Goal: Communication & Community: Answer question/provide support

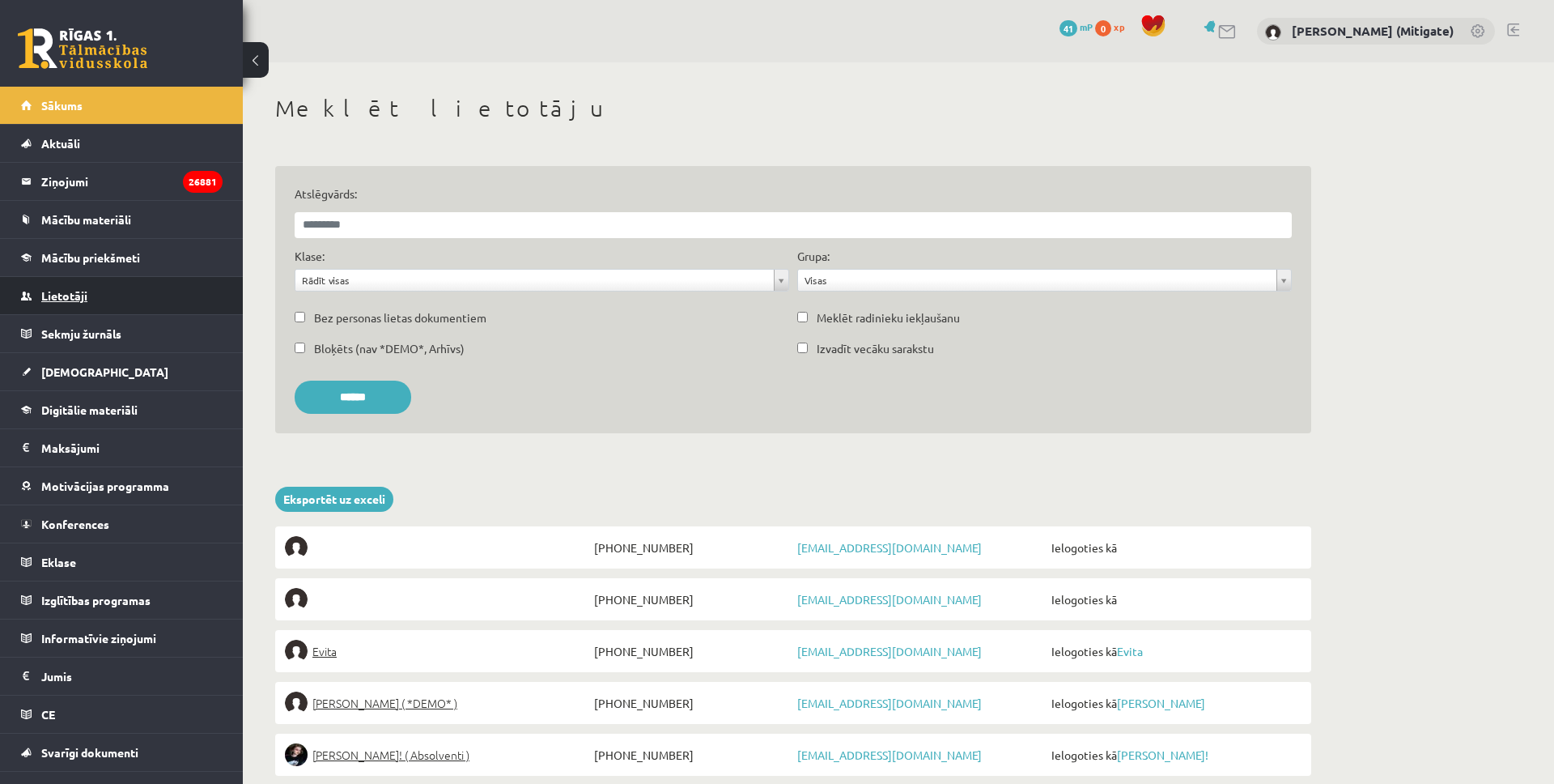
click at [68, 293] on span "Lietotāji" at bounding box center [64, 295] width 46 height 14
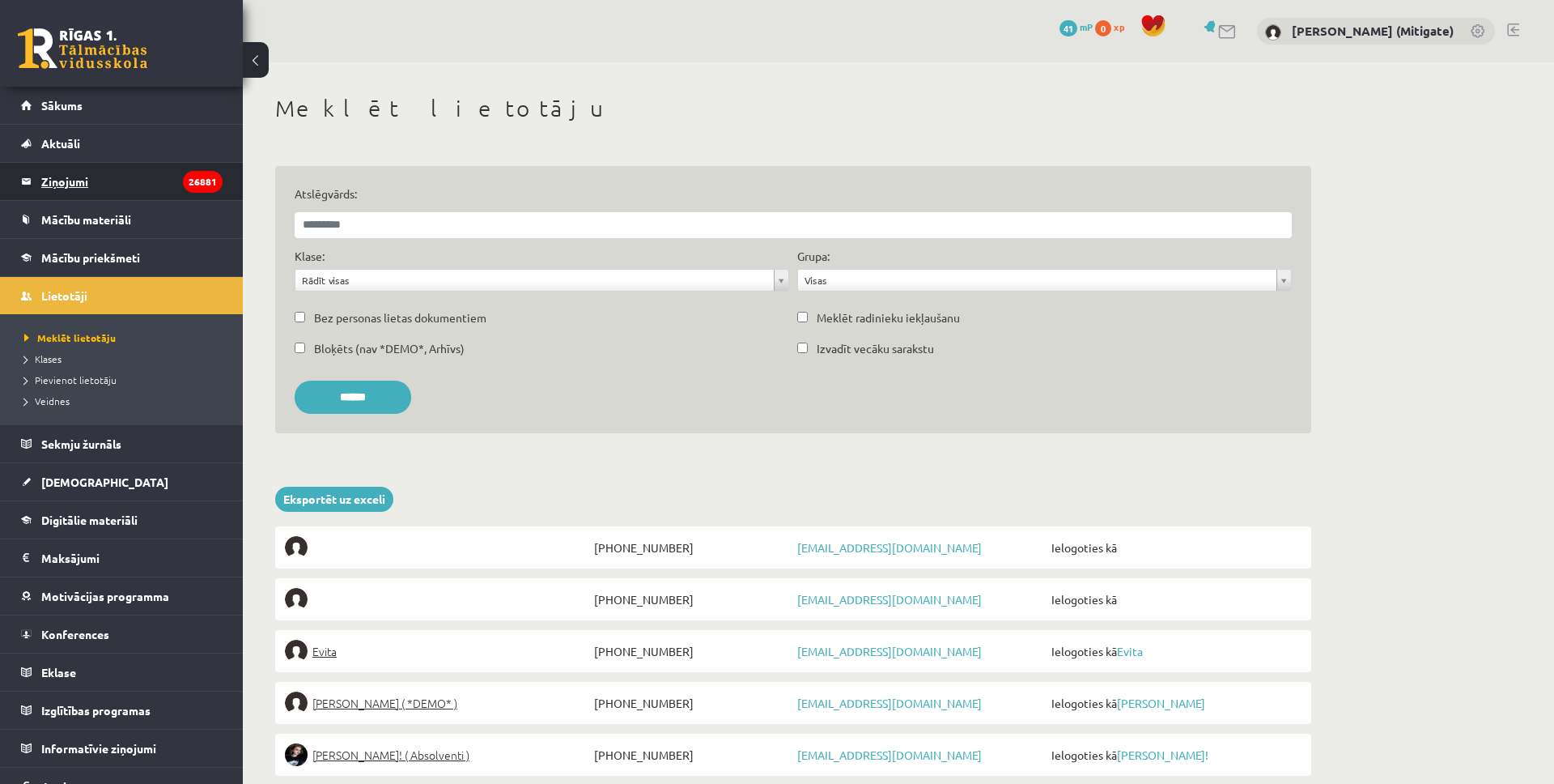
click at [60, 179] on legend "Ziņojumi 26881" at bounding box center [131, 181] width 182 height 37
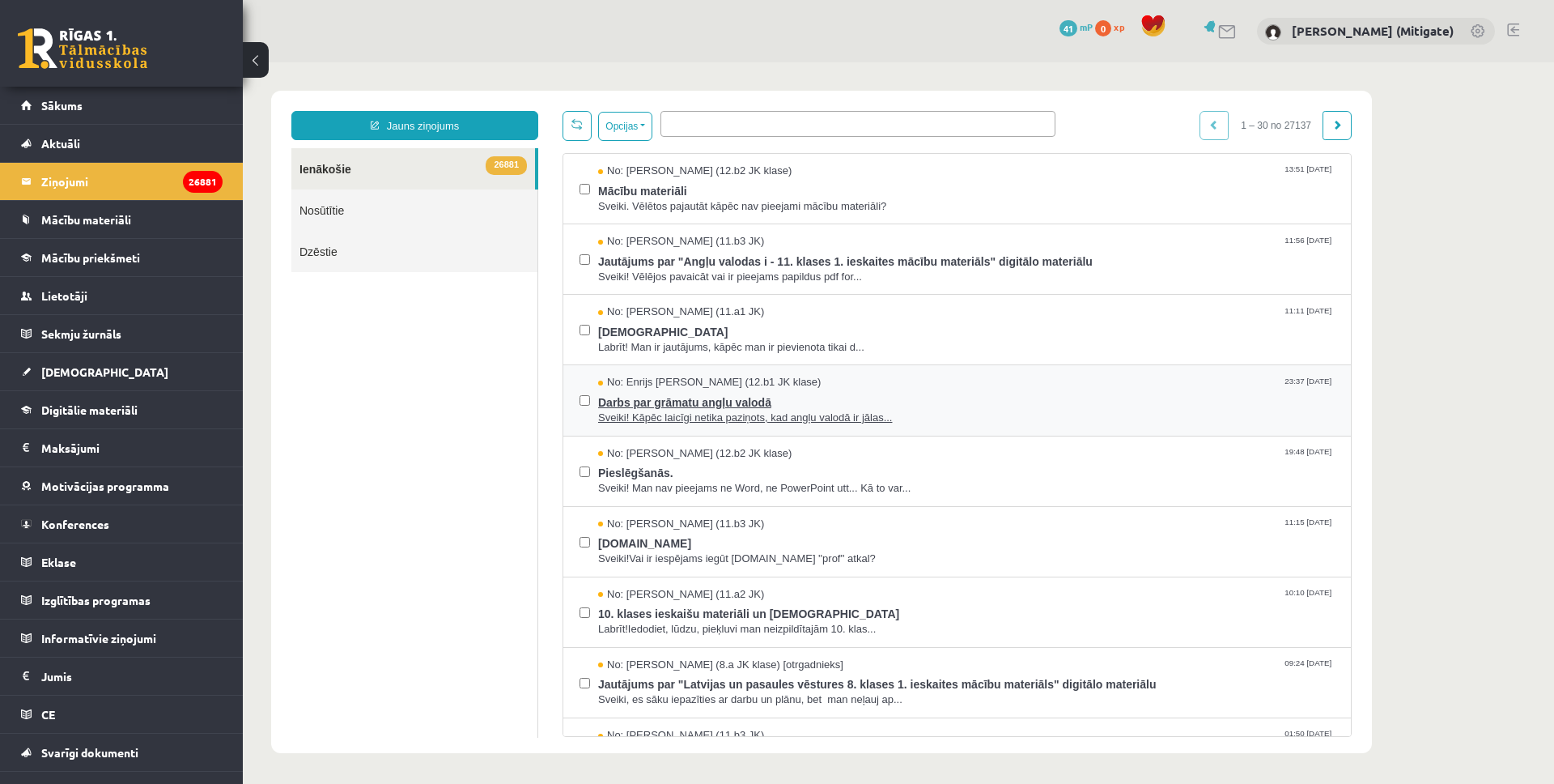
click at [757, 406] on span "Darbs par grāmatu angļu valodā" at bounding box center [967, 400] width 737 height 20
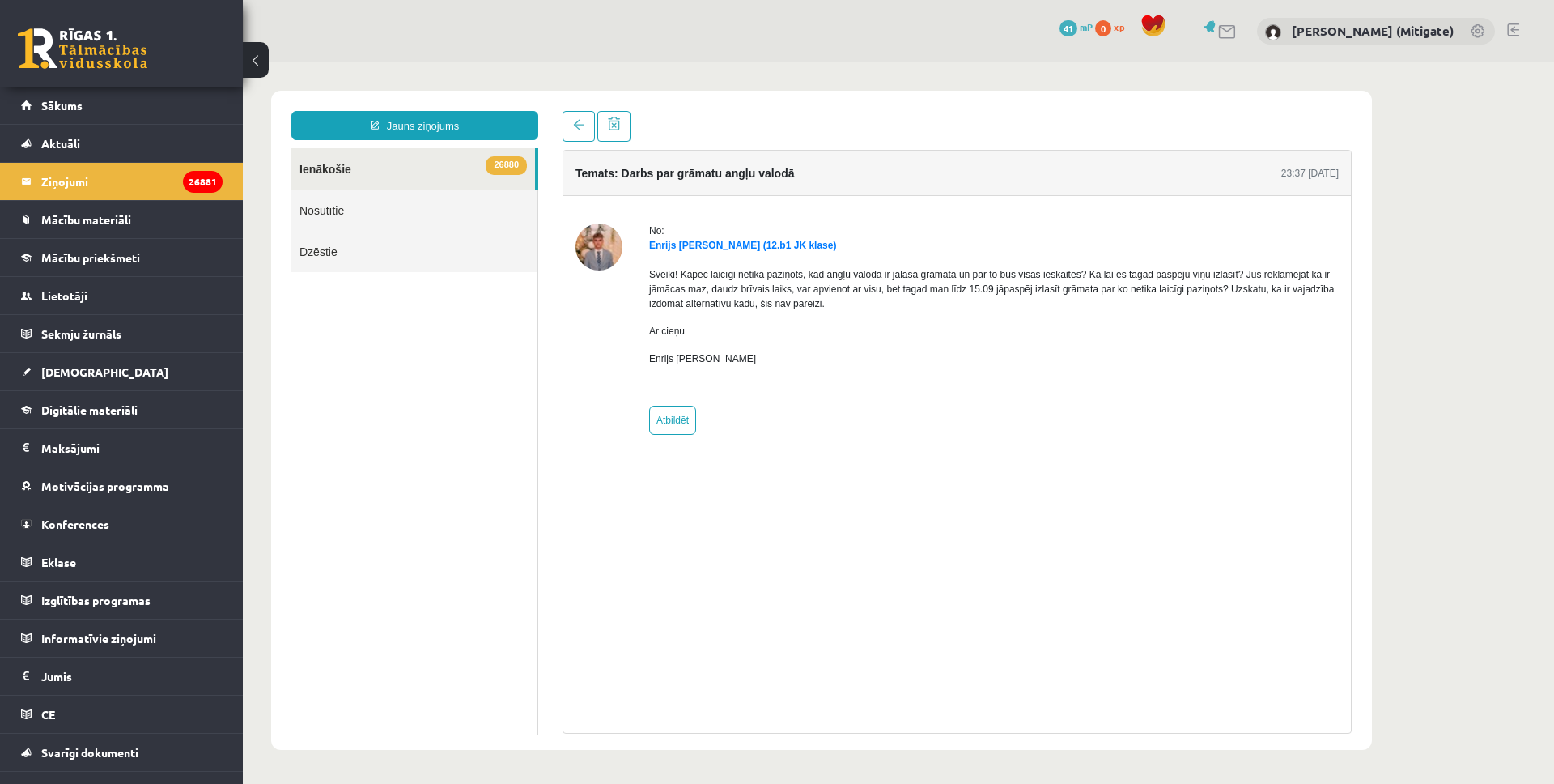
click at [378, 165] on link "26880 Ienākošie" at bounding box center [413, 168] width 244 height 41
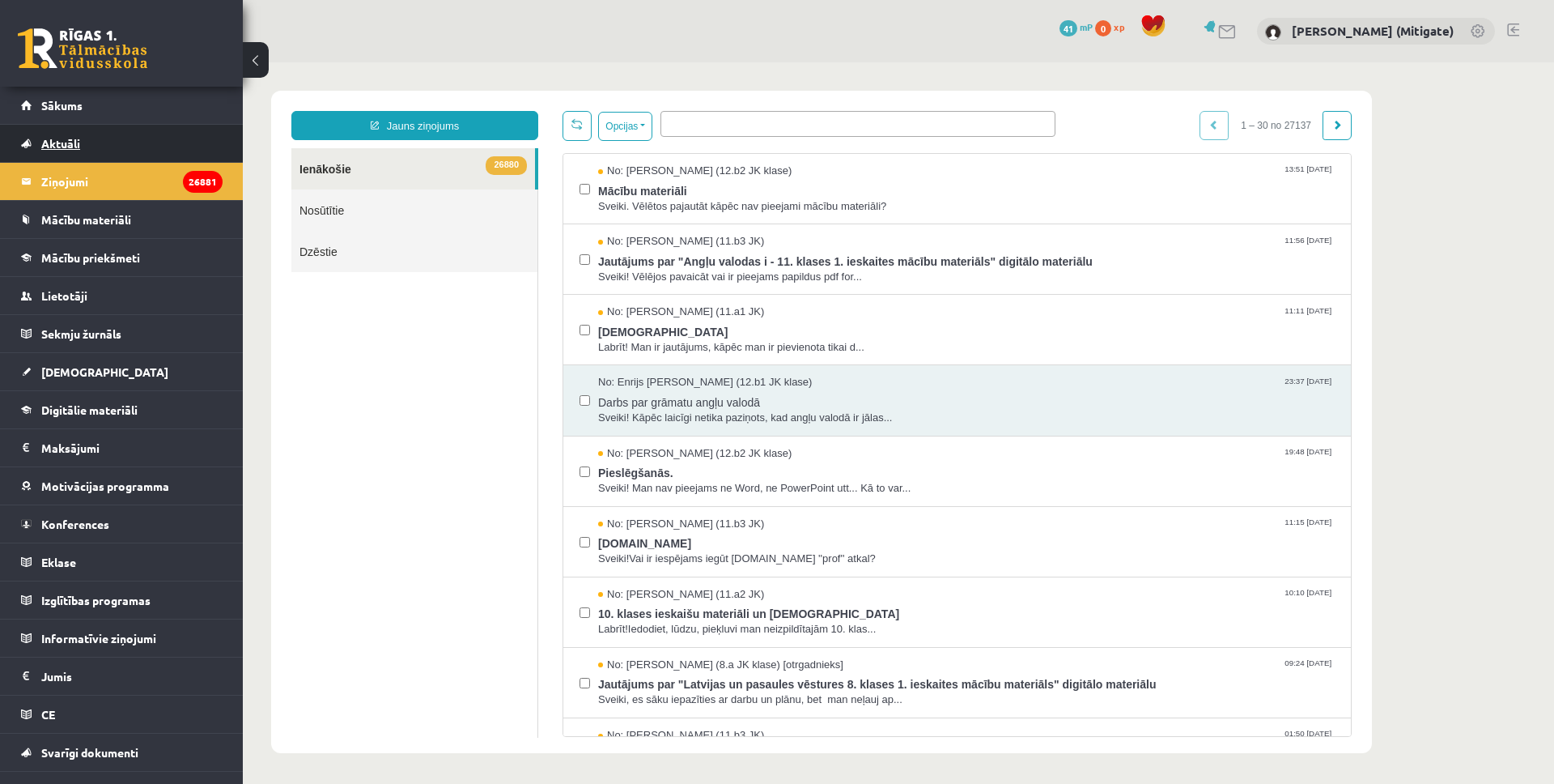
click at [44, 144] on span "Aktuāli" at bounding box center [60, 143] width 39 height 14
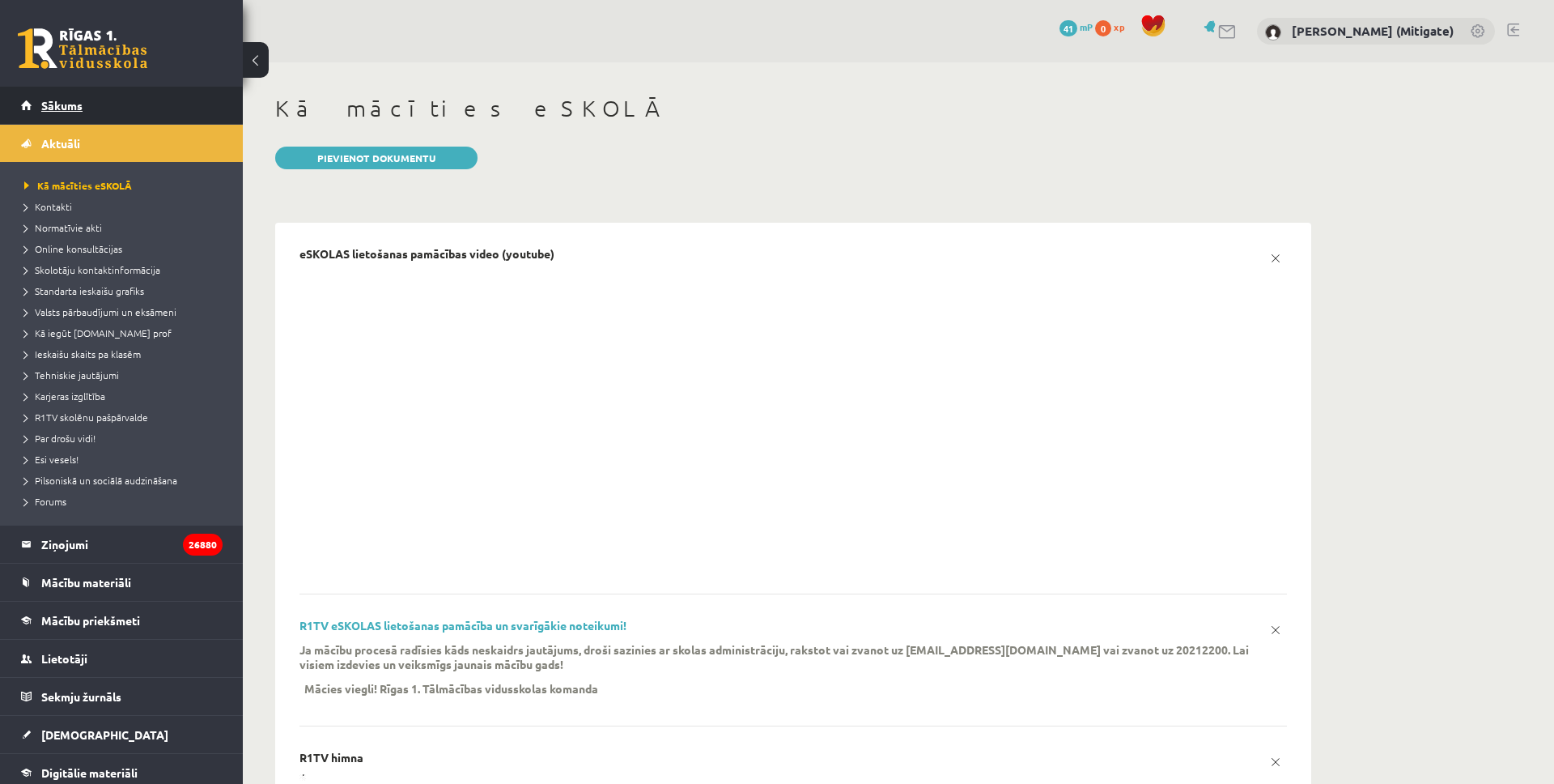
click at [57, 106] on span "Sākums" at bounding box center [61, 105] width 41 height 14
